Goal: Find specific page/section: Find specific page/section

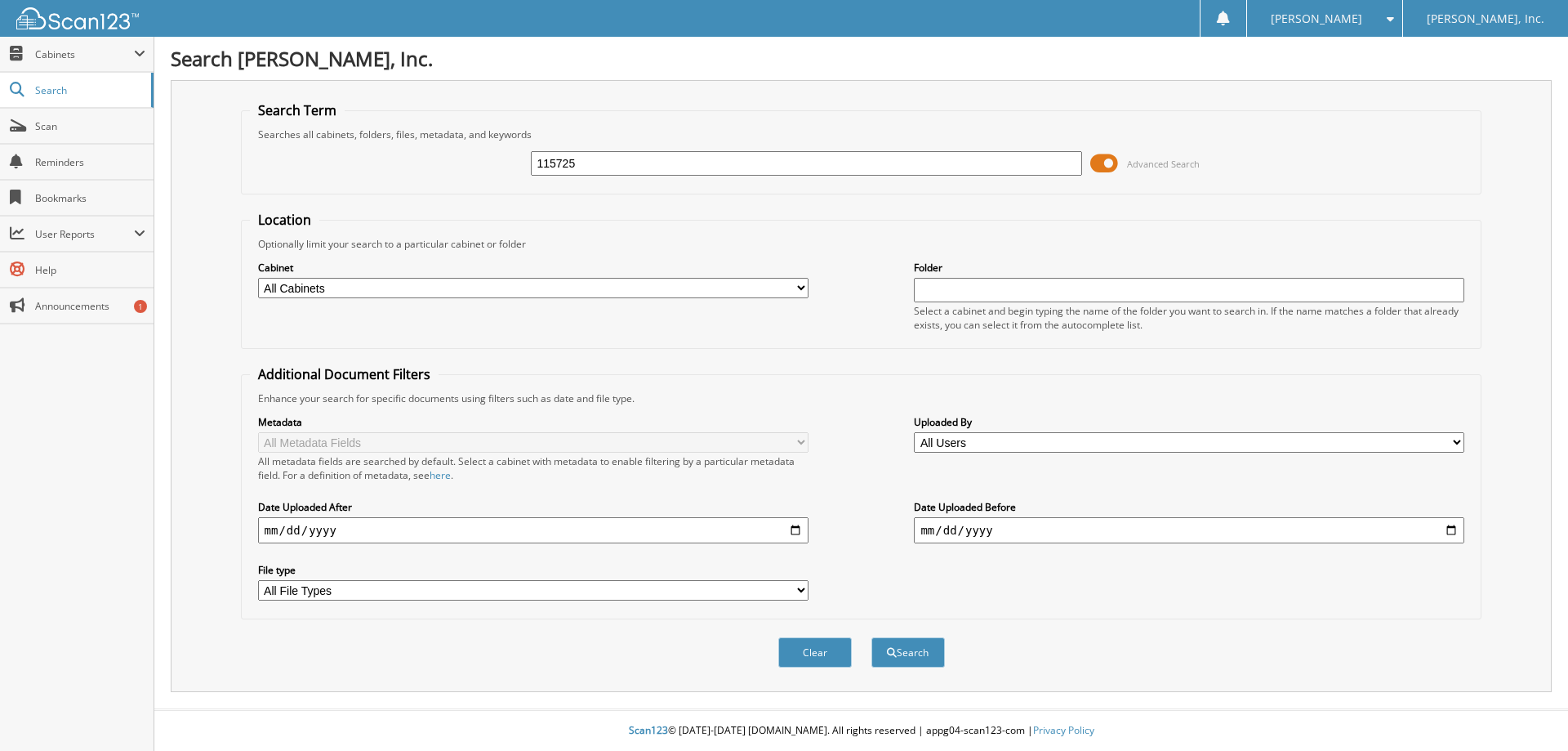
type input "115725"
click at [872, 637] on button "Search" at bounding box center [908, 651] width 74 height 30
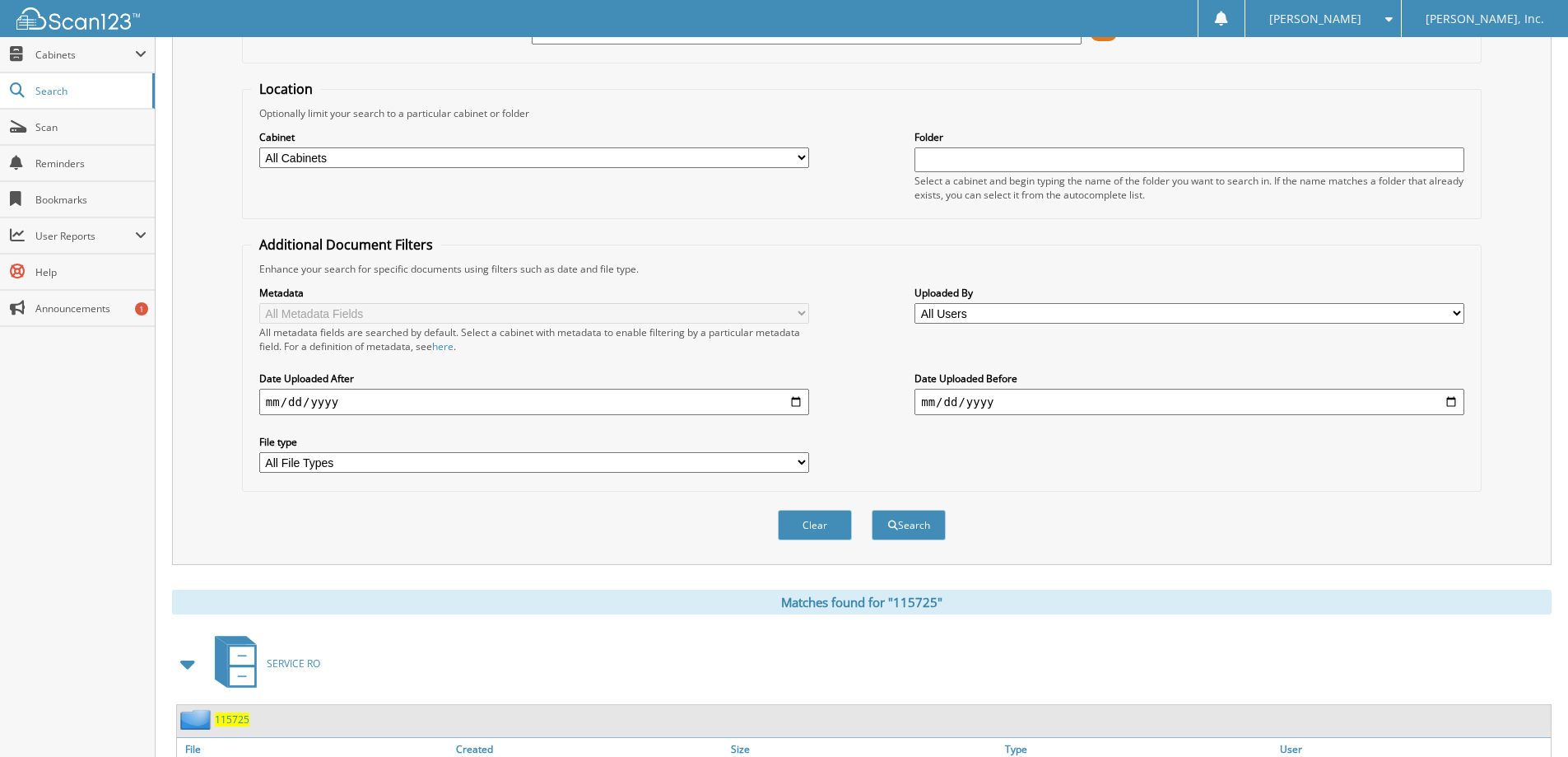
scroll to position [247, 0]
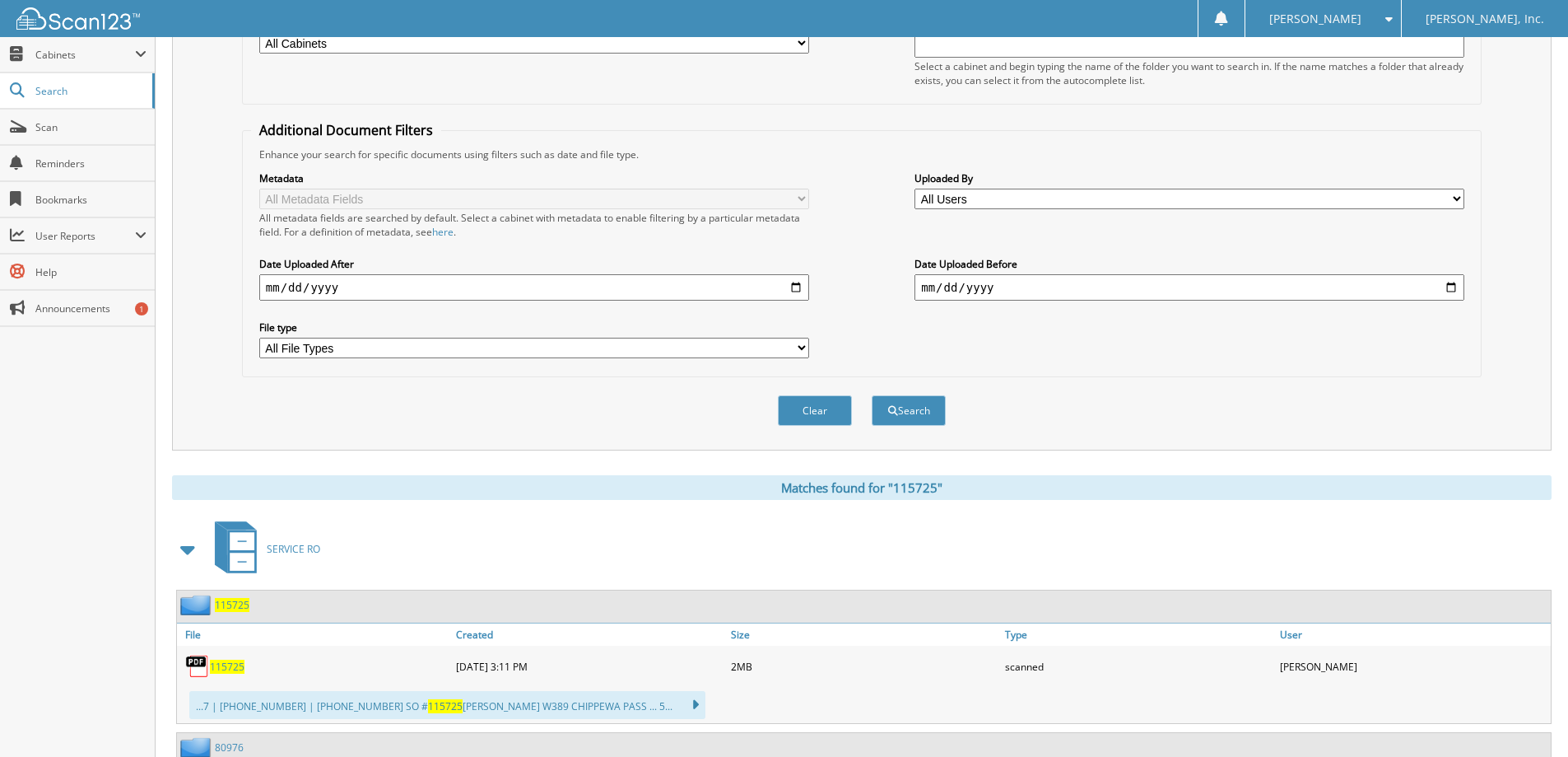
click at [240, 662] on span "115725" at bounding box center [226, 666] width 34 height 14
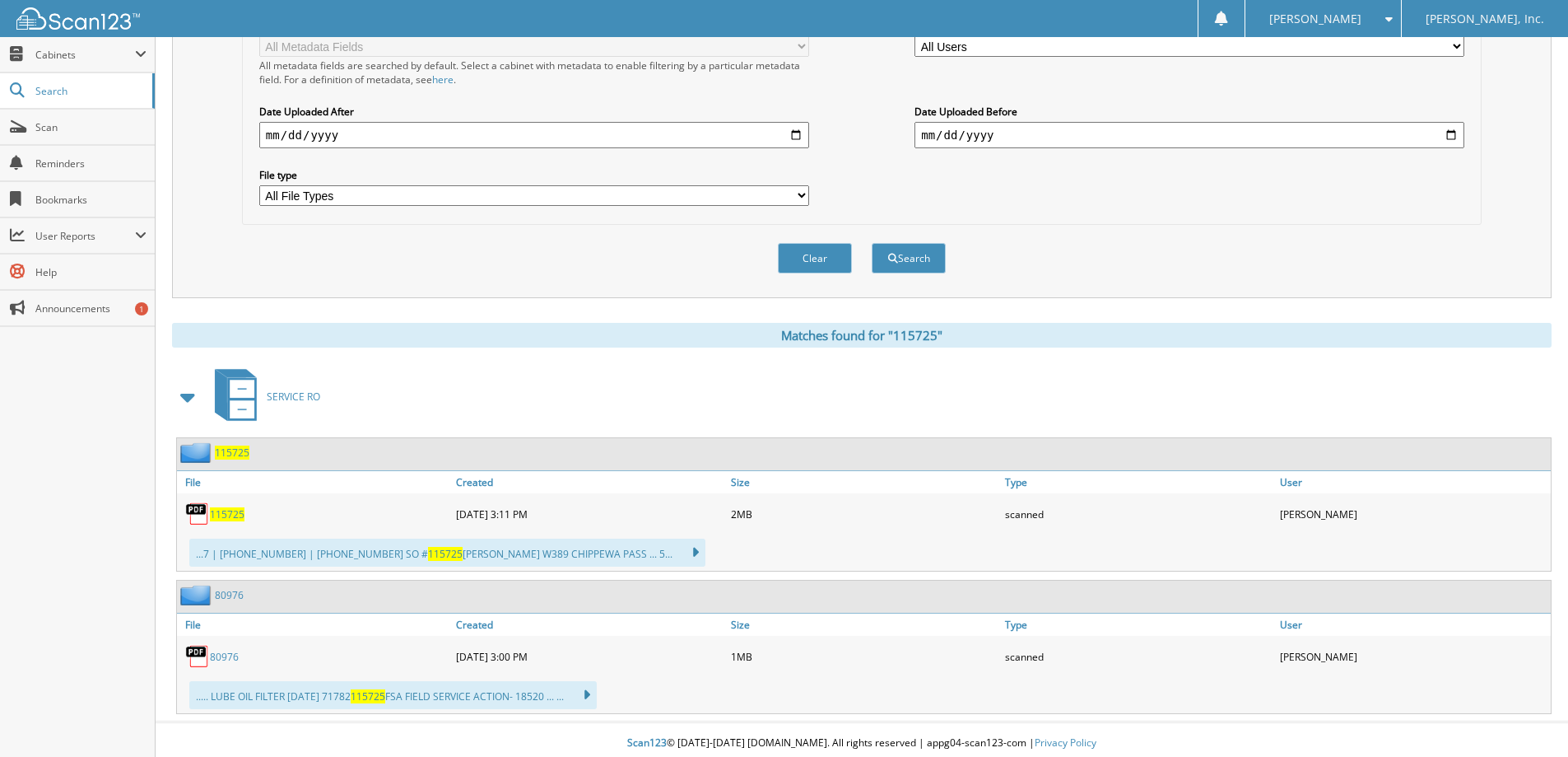
scroll to position [407, 0]
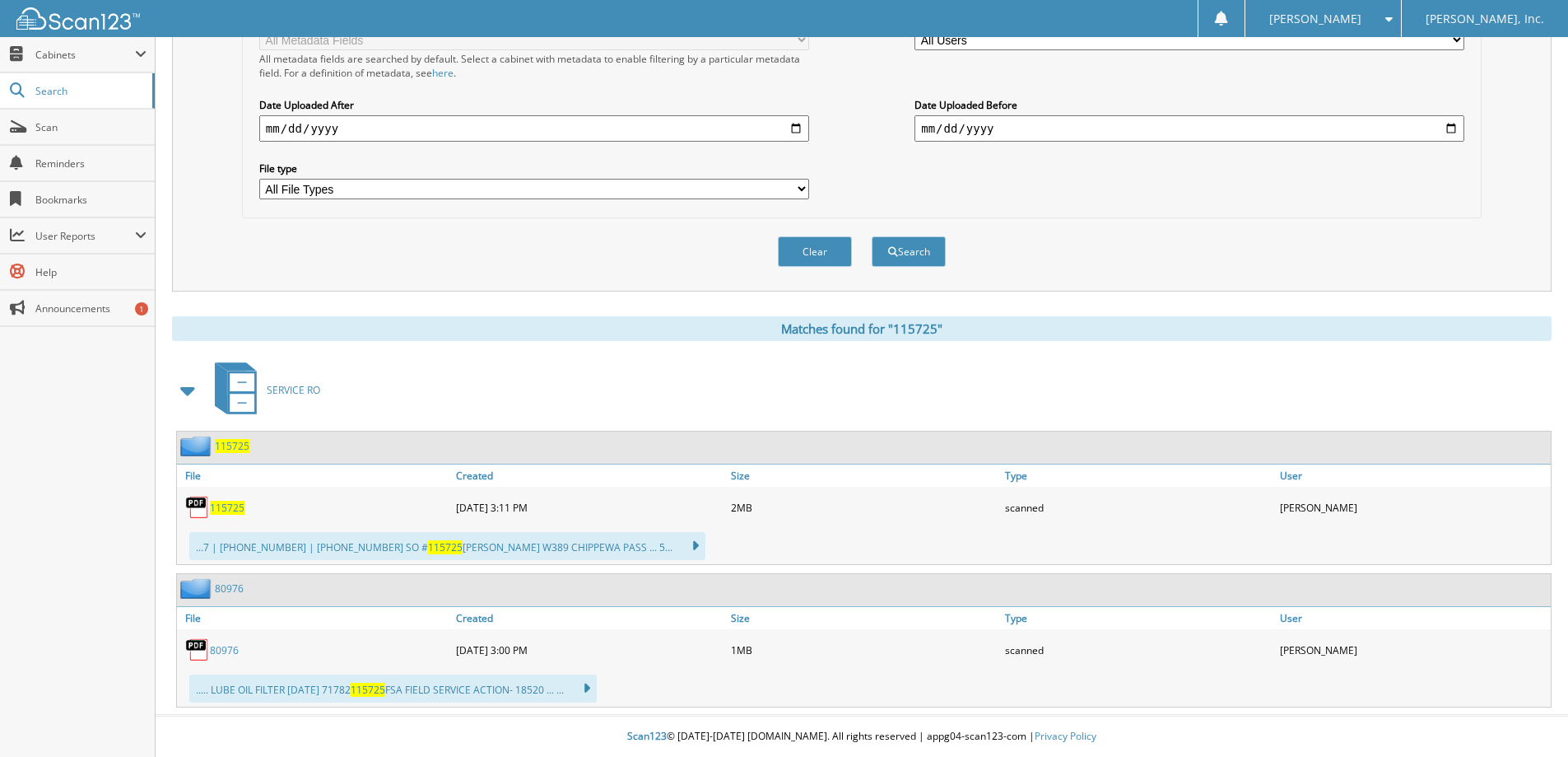
click at [234, 509] on span "115725" at bounding box center [226, 507] width 34 height 14
